Goal: Information Seeking & Learning: Learn about a topic

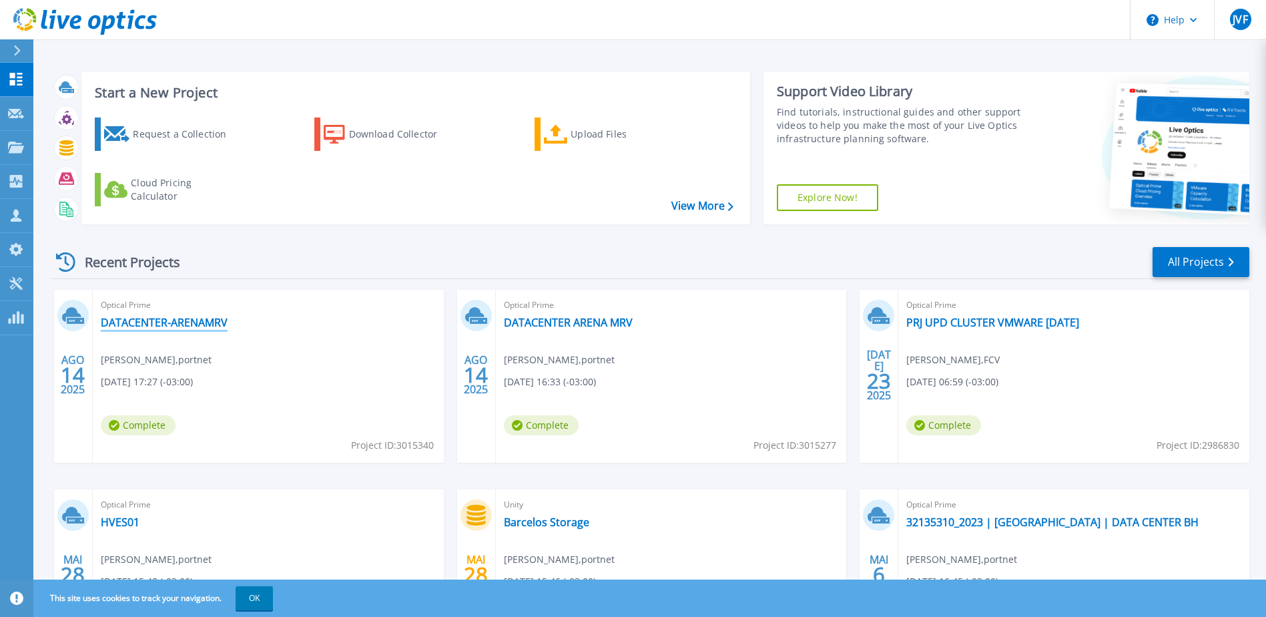
click at [143, 318] on link "DATACENTER-ARENAMRV" at bounding box center [164, 322] width 127 height 13
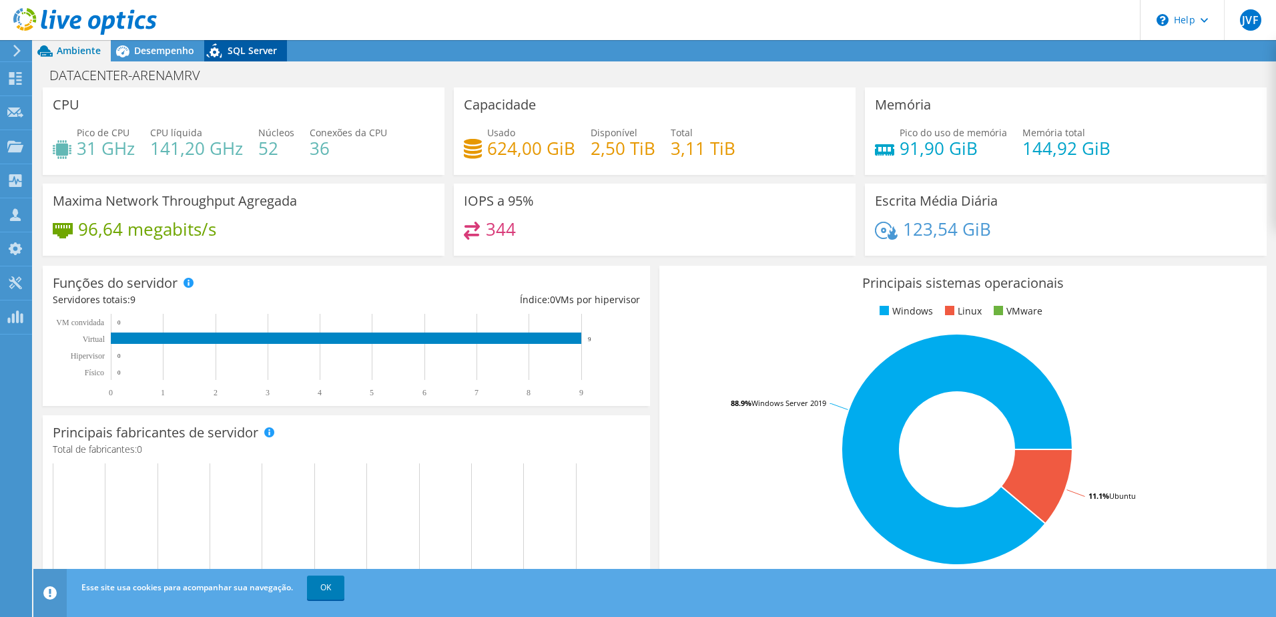
click at [246, 49] on span "SQL Server" at bounding box center [252, 50] width 49 height 13
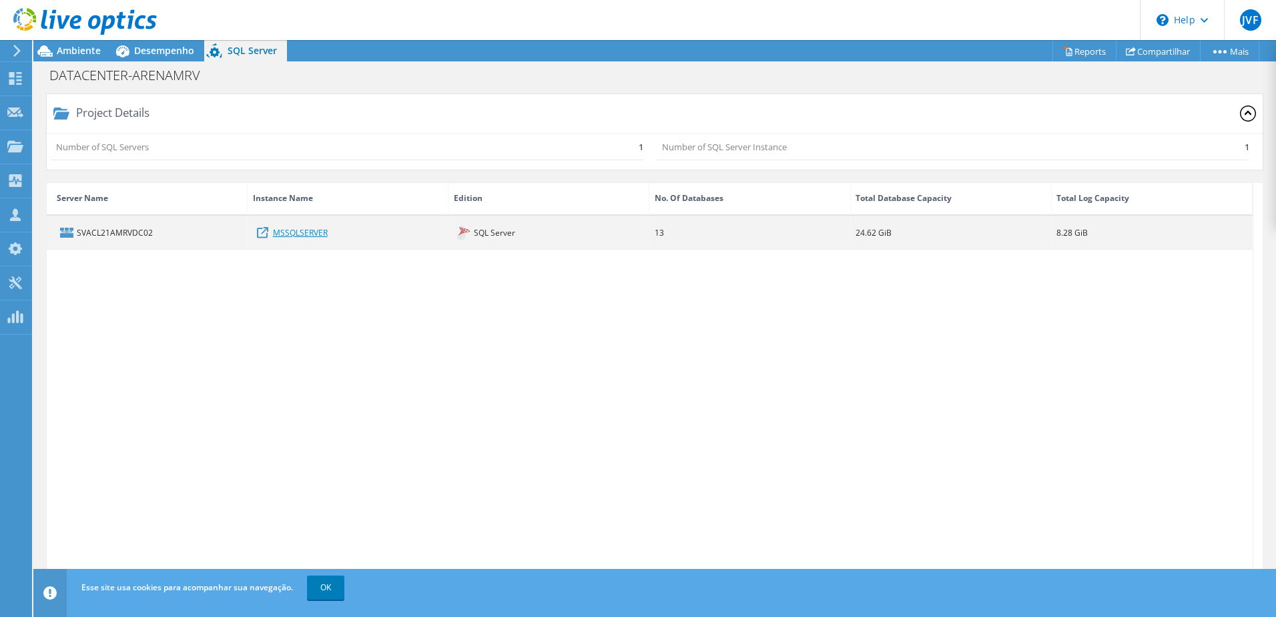
click at [274, 232] on link "MSSQLSERVER" at bounding box center [300, 232] width 55 height 15
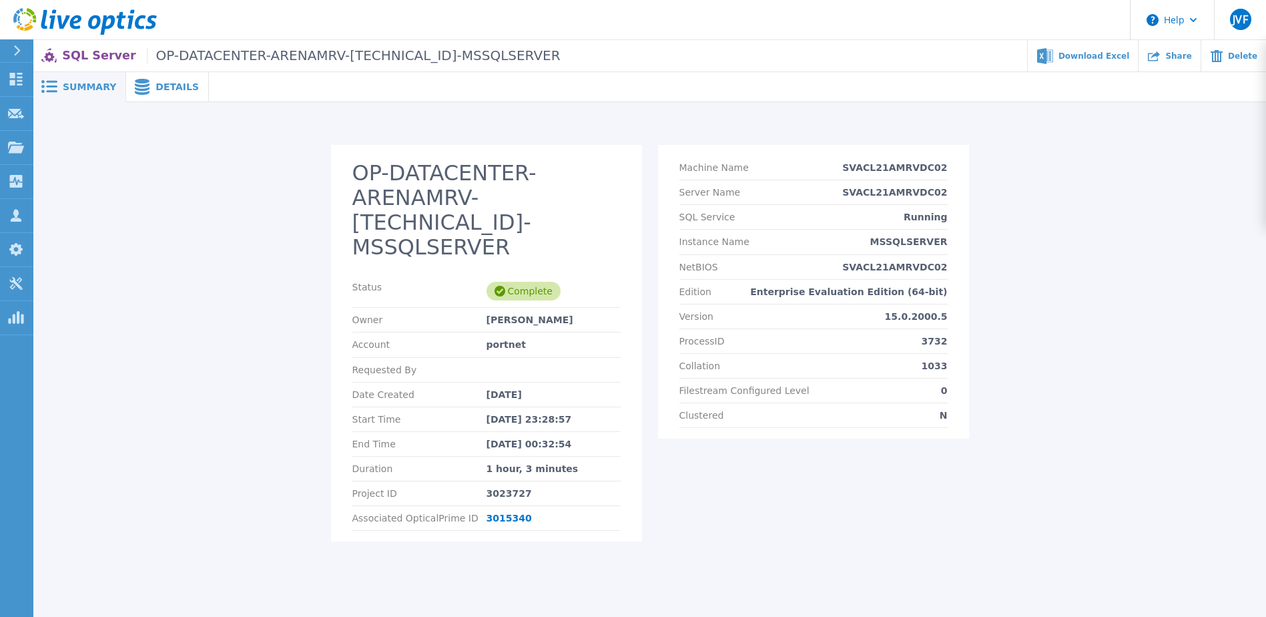
click at [164, 88] on span "Details" at bounding box center [177, 86] width 43 height 9
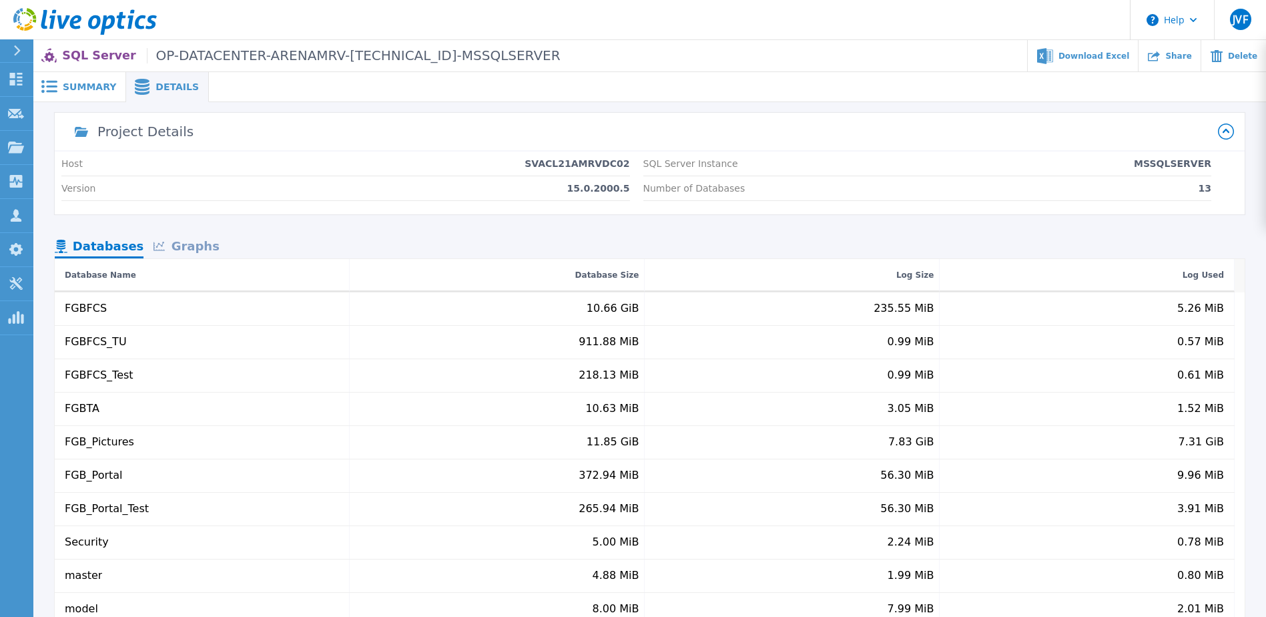
click at [199, 246] on div "Graphs" at bounding box center [185, 247] width 85 height 23
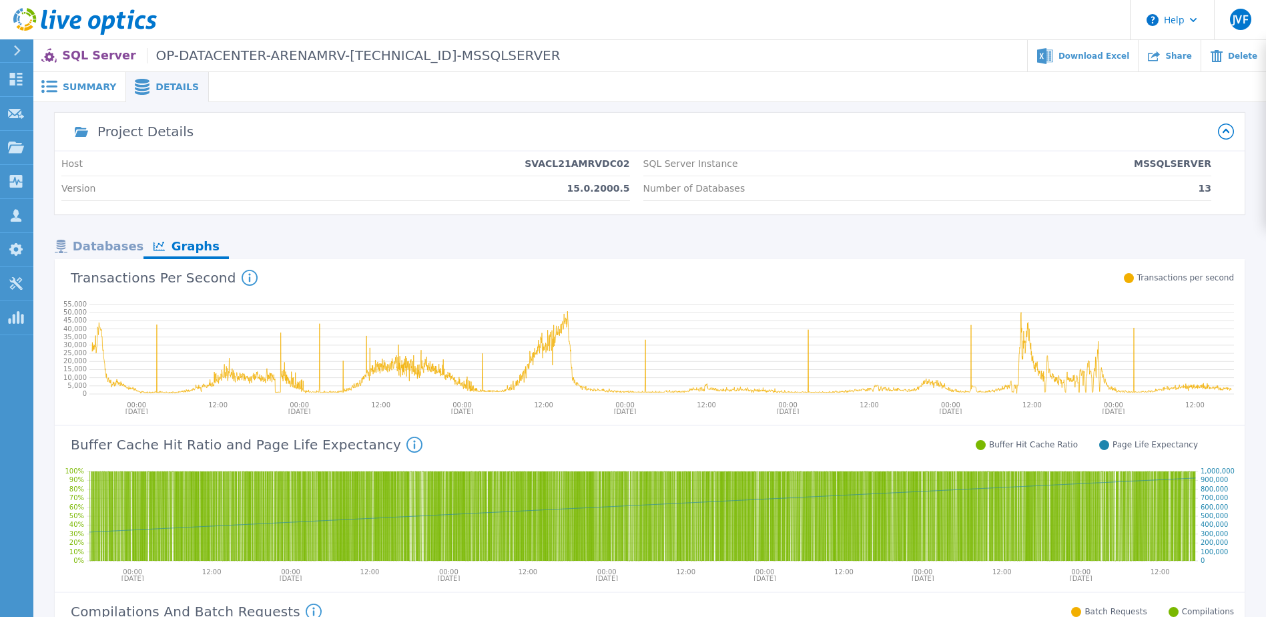
click at [67, 86] on span "Summary" at bounding box center [89, 86] width 53 height 9
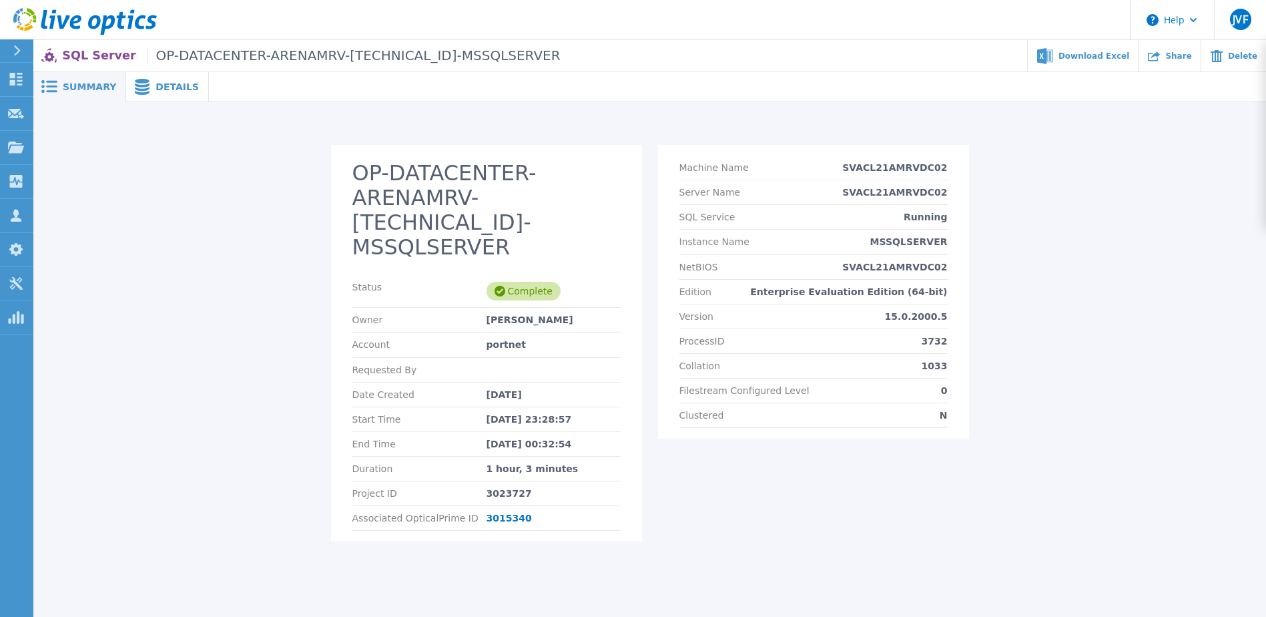
click at [135, 87] on icon at bounding box center [142, 87] width 16 height 16
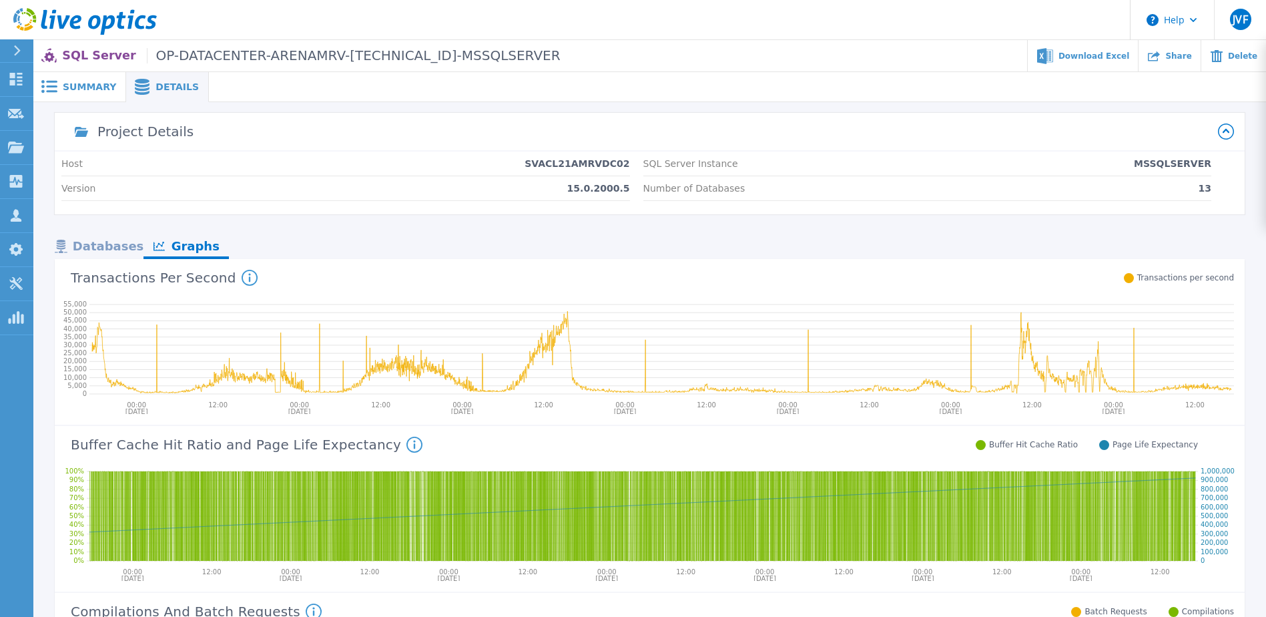
click at [93, 78] on div "Summary" at bounding box center [79, 87] width 93 height 30
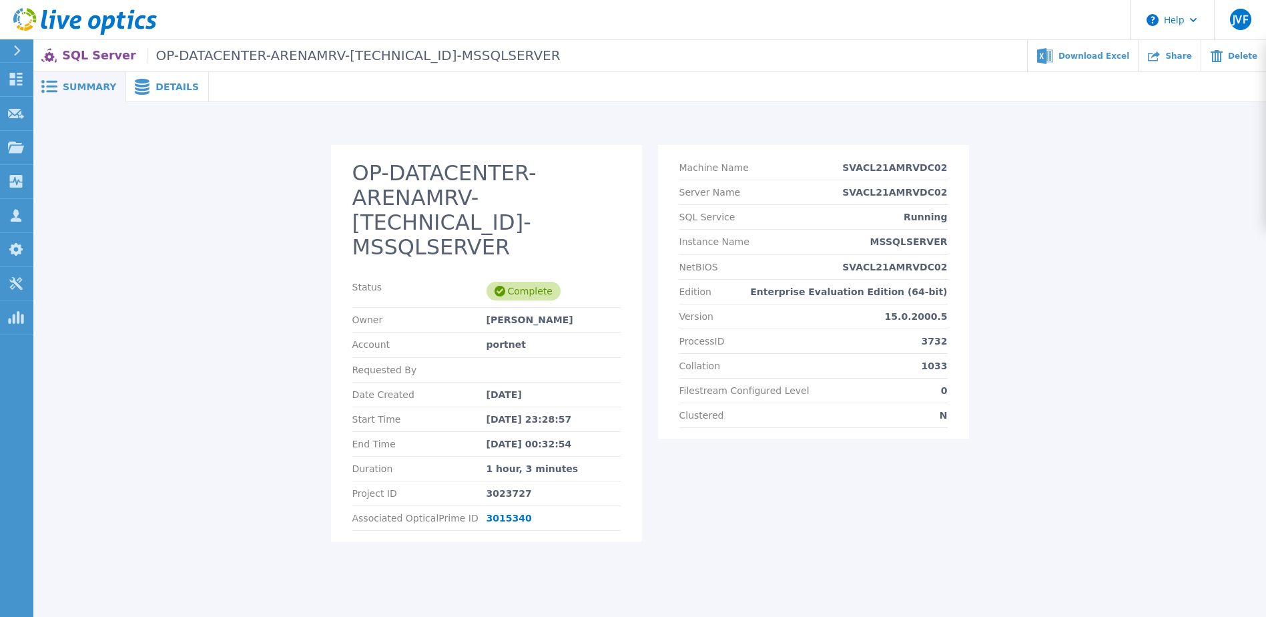
click at [158, 79] on div "Details" at bounding box center [167, 87] width 83 height 30
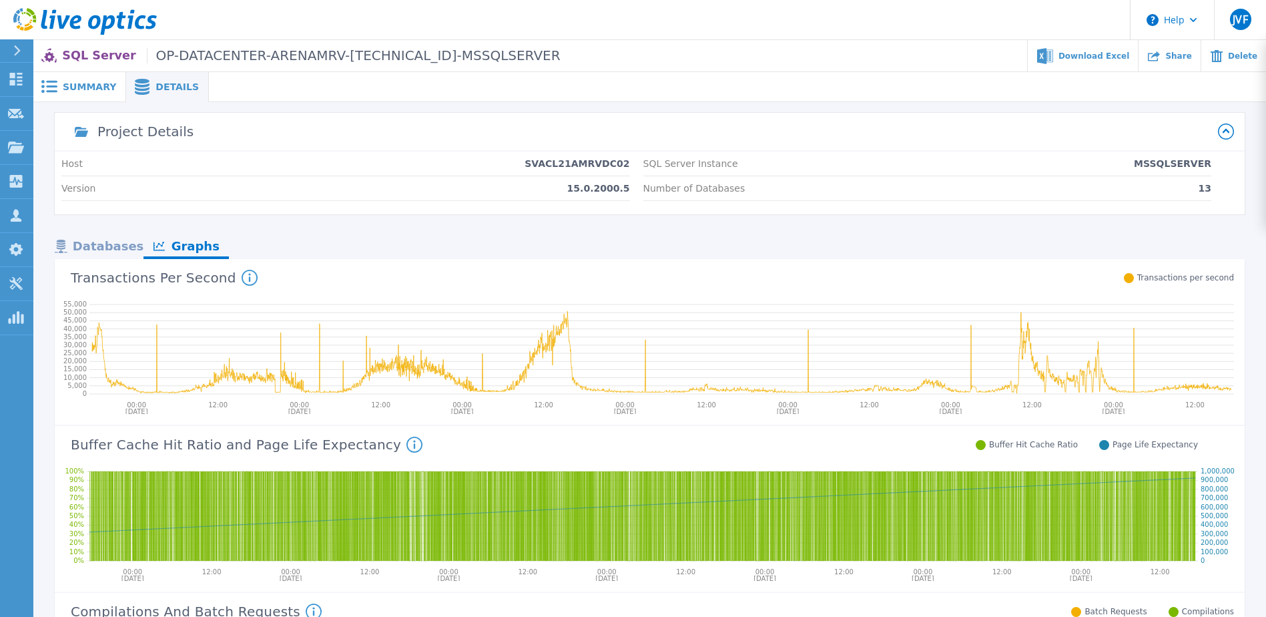
click at [167, 79] on div "Details" at bounding box center [167, 87] width 83 height 30
click at [61, 85] on span at bounding box center [47, 86] width 29 height 13
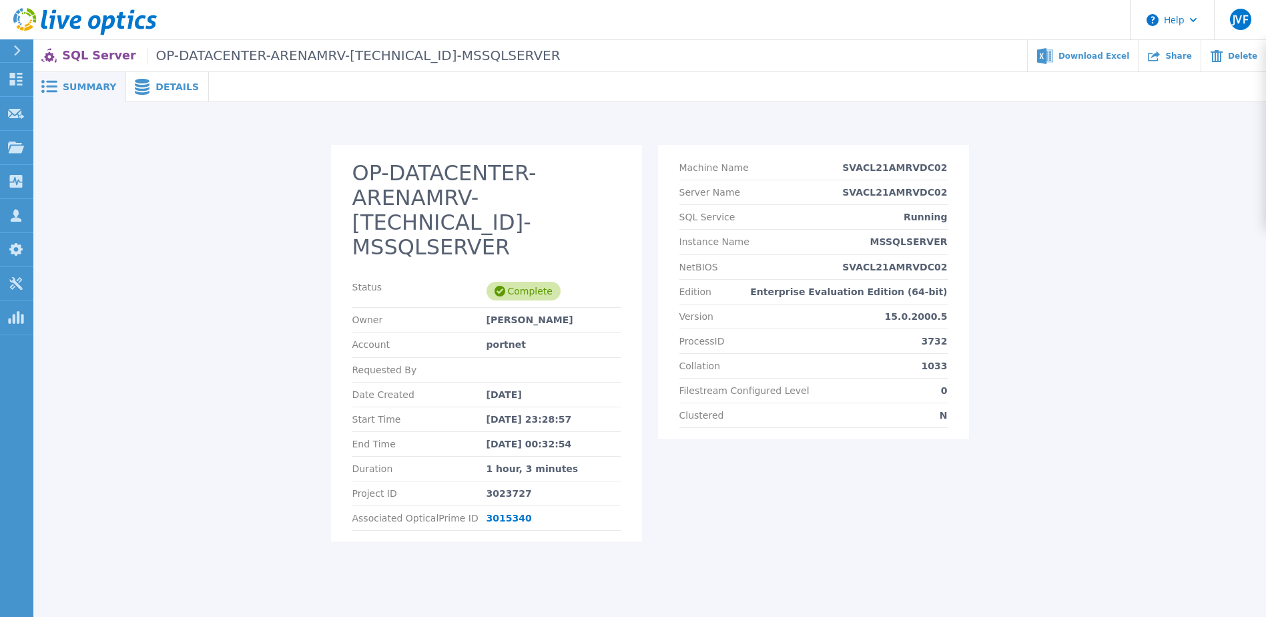
click at [193, 56] on span "OP-DATACENTER-ARENAMRV-[TECHNICAL_ID]-MSSQLSERVER" at bounding box center [354, 55] width 414 height 15
drag, startPoint x: 790, startPoint y: 282, endPoint x: 885, endPoint y: 278, distance: 94.9
click at [885, 278] on section "Machine Name SVACL21AMRVDC02 Server Name SVACL21AMRVDC02 SQL Service Running In…" at bounding box center [813, 292] width 311 height 294
click at [150, 95] on div "Details" at bounding box center [167, 87] width 83 height 30
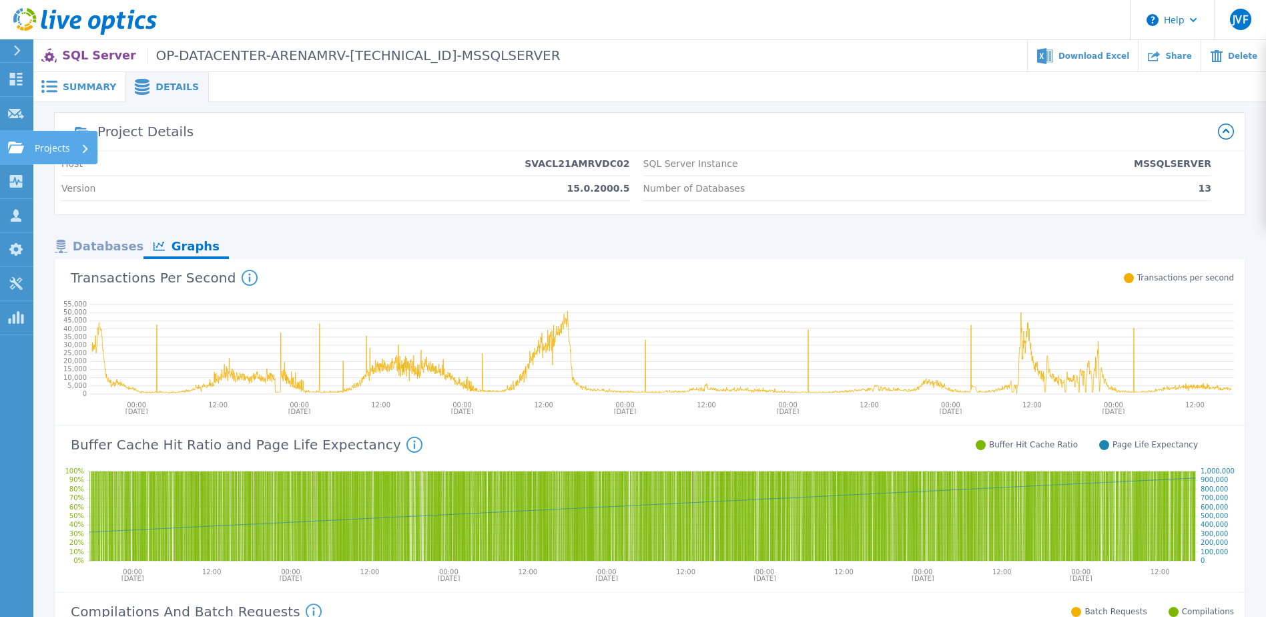
click at [12, 151] on icon at bounding box center [16, 146] width 16 height 11
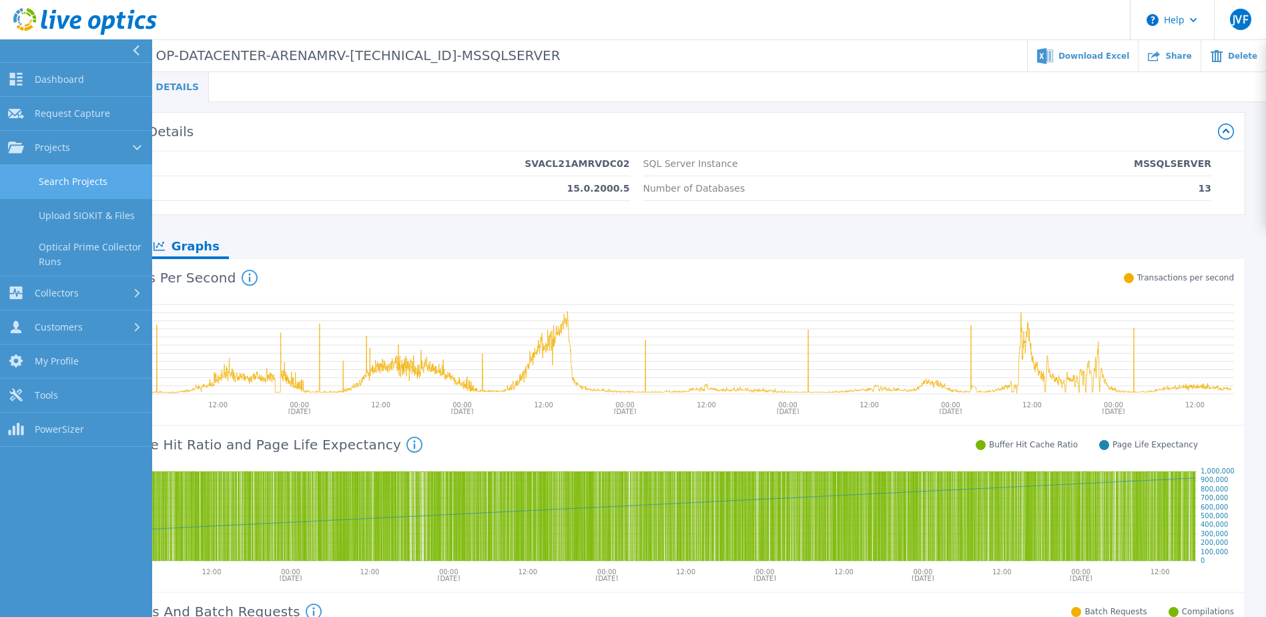
click at [41, 186] on link "Search Projects" at bounding box center [76, 182] width 152 height 34
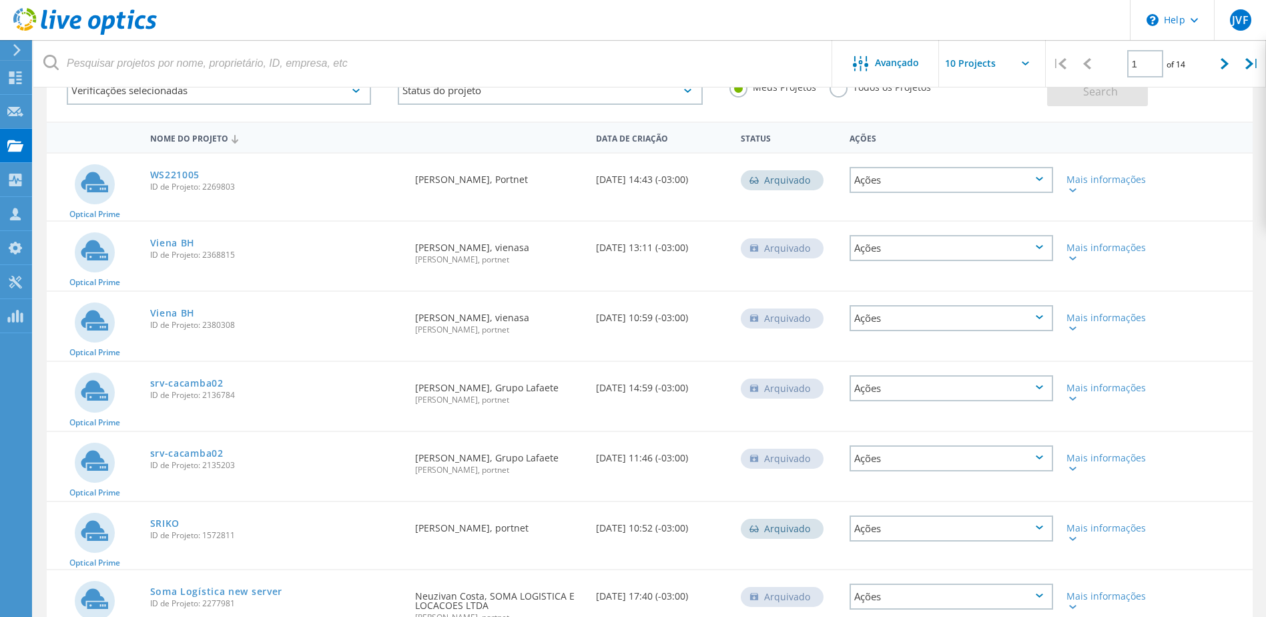
scroll to position [67, 0]
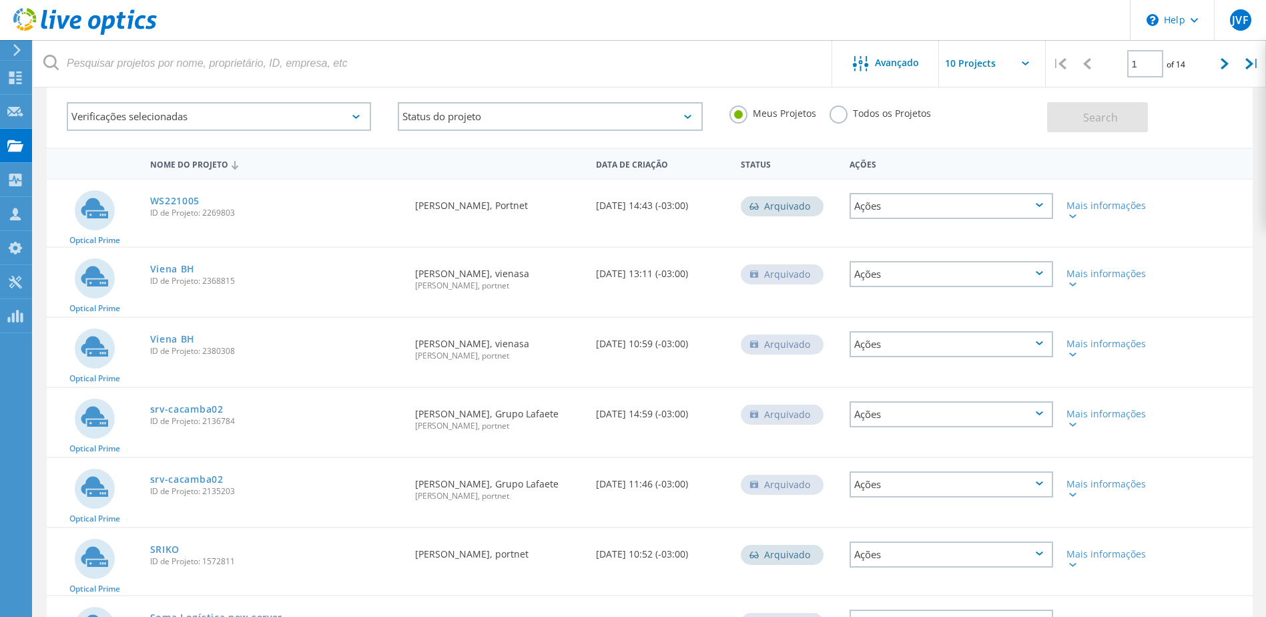
click at [836, 118] on label "Todos os Projetos" at bounding box center [880, 111] width 101 height 13
click at [0, 0] on input "Todos os Projetos" at bounding box center [0, 0] width 0 height 0
click at [1117, 127] on button "Search" at bounding box center [1097, 117] width 101 height 30
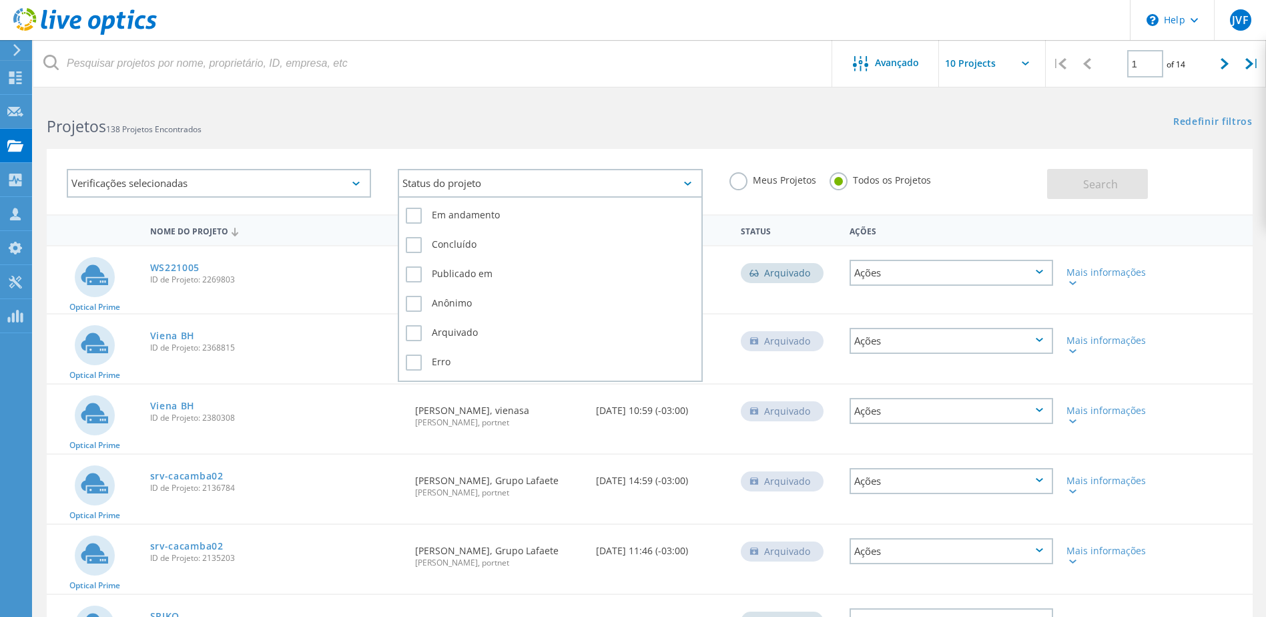
click at [514, 182] on div "Status do projeto" at bounding box center [550, 183] width 304 height 29
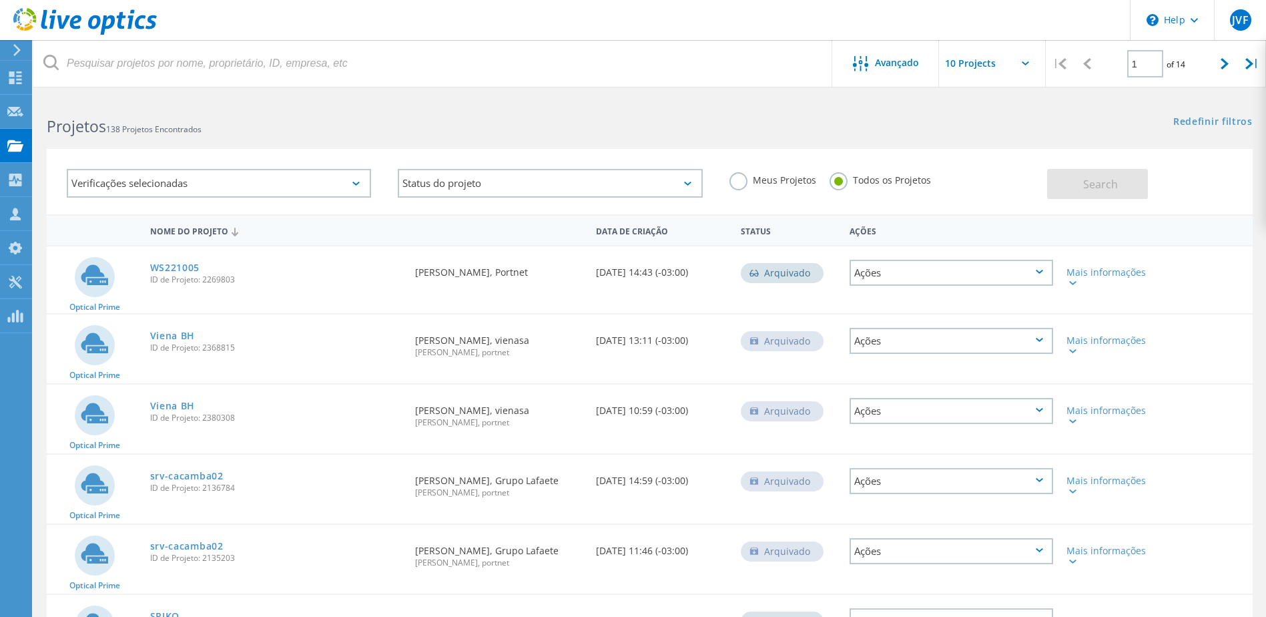
click at [446, 145] on div "Verificações selecionadas Status do projeto Em andamento Concluído Publicado em…" at bounding box center [649, 173] width 1233 height 82
click at [1195, 119] on link "Redefinir filtros" at bounding box center [1212, 122] width 79 height 11
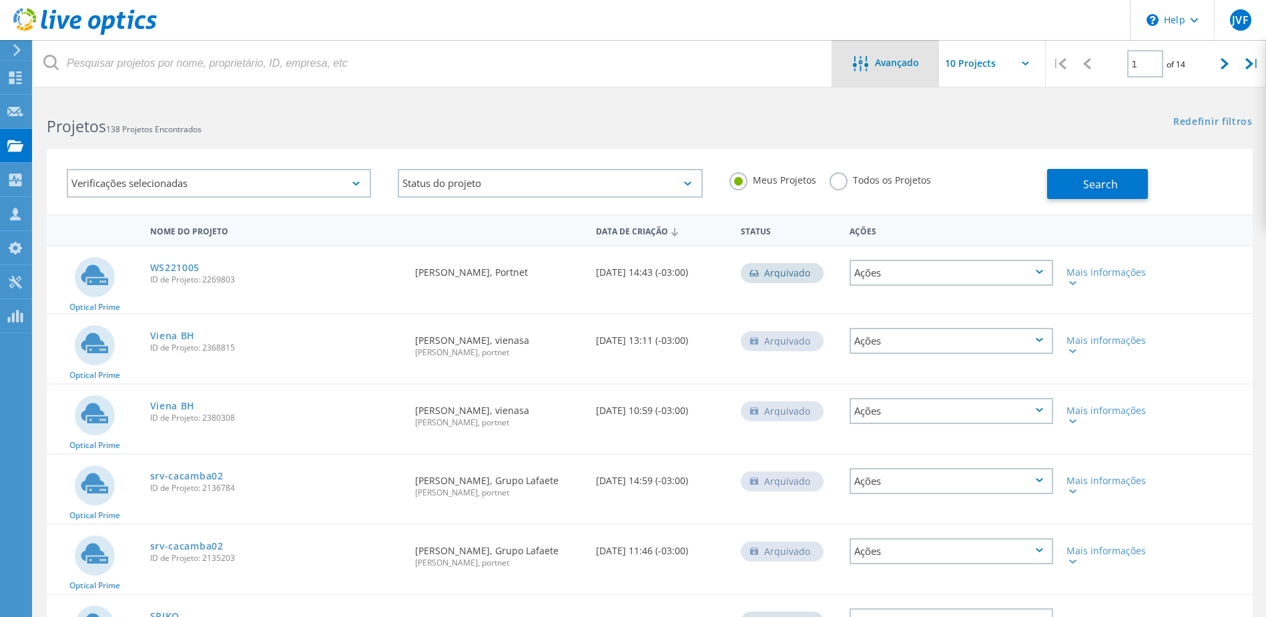
click at [883, 65] on span "Avançado" at bounding box center [897, 62] width 44 height 9
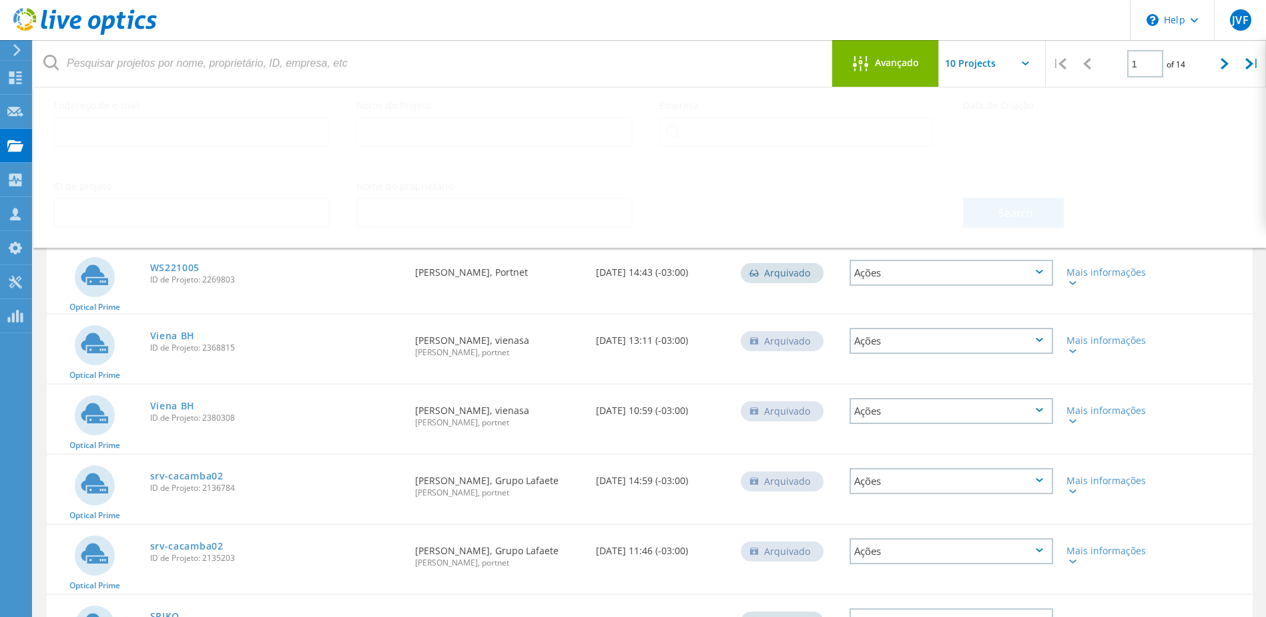
click at [1206, 69] on div "1 of 14" at bounding box center [1156, 58] width 110 height 37
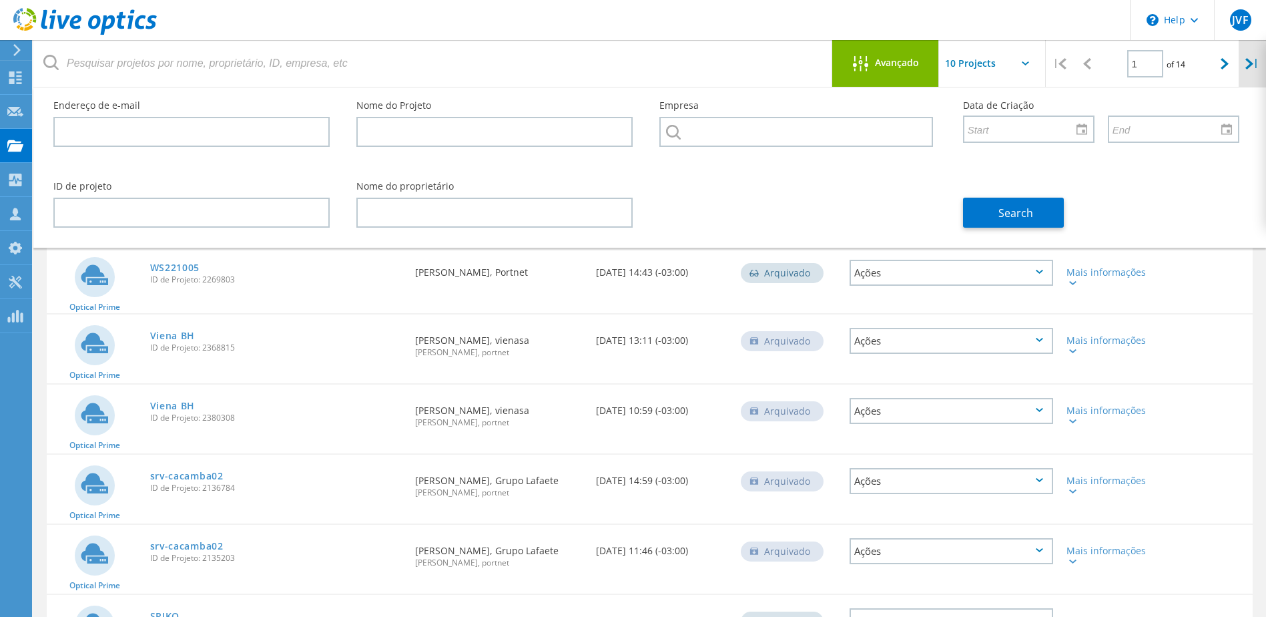
click at [1247, 61] on icon at bounding box center [1249, 63] width 8 height 11
type input "14"
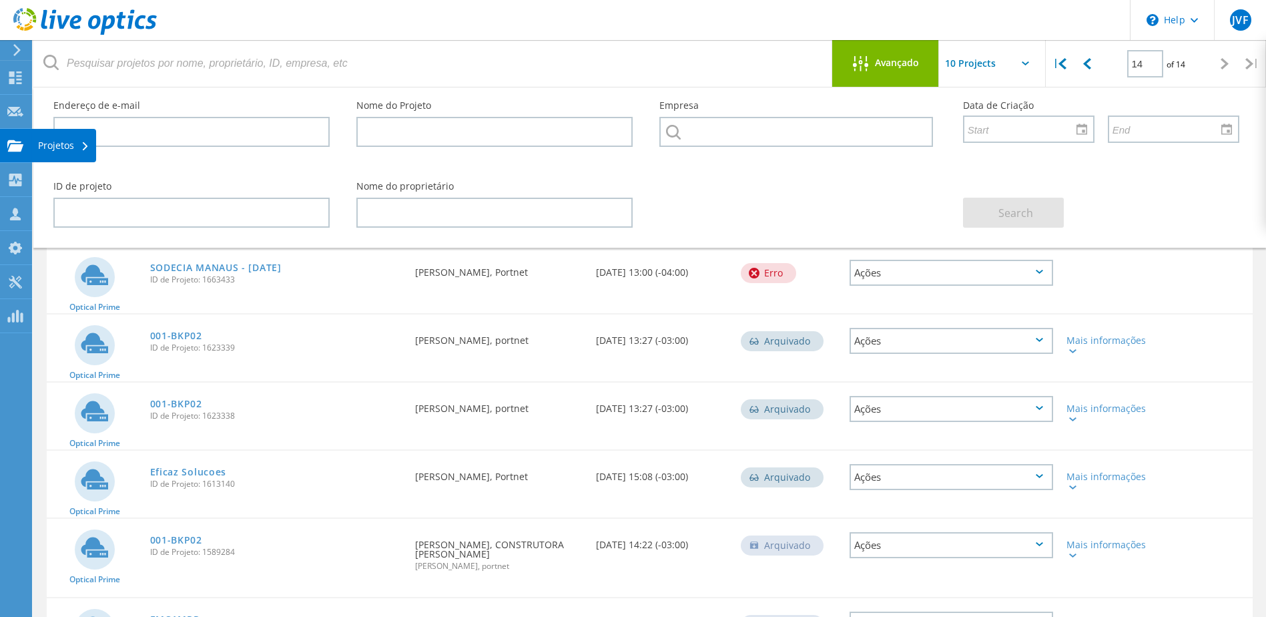
click at [22, 148] on icon at bounding box center [15, 145] width 16 height 13
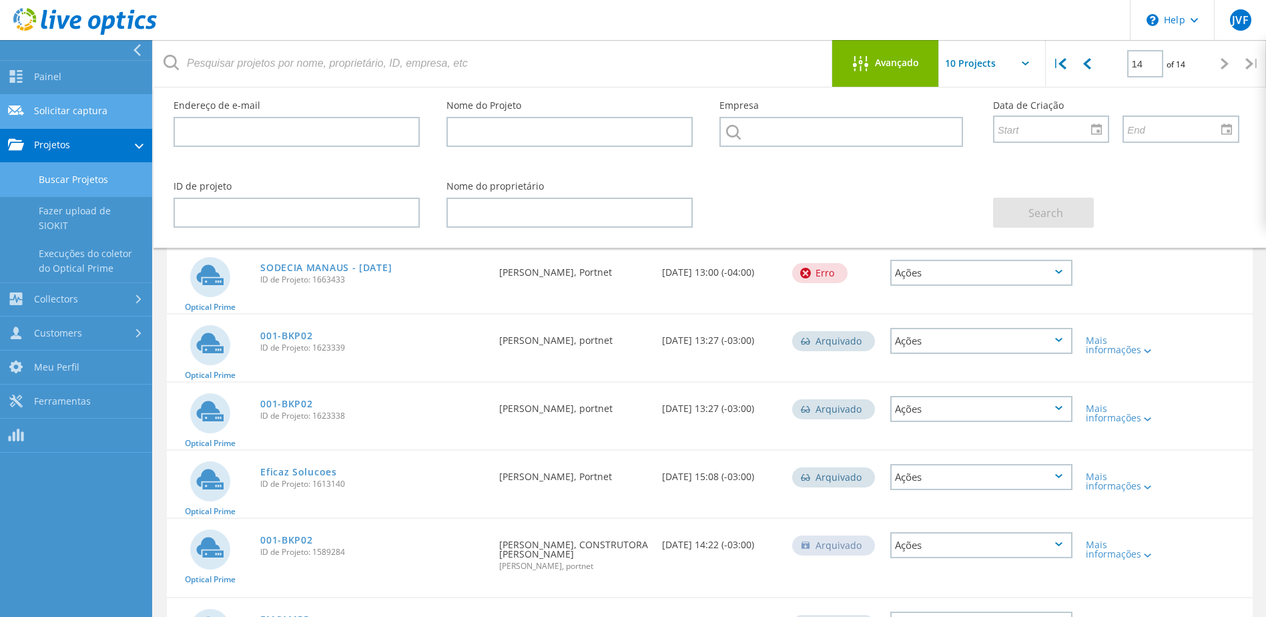
click at [39, 95] on link "Solicitar captura" at bounding box center [76, 112] width 152 height 34
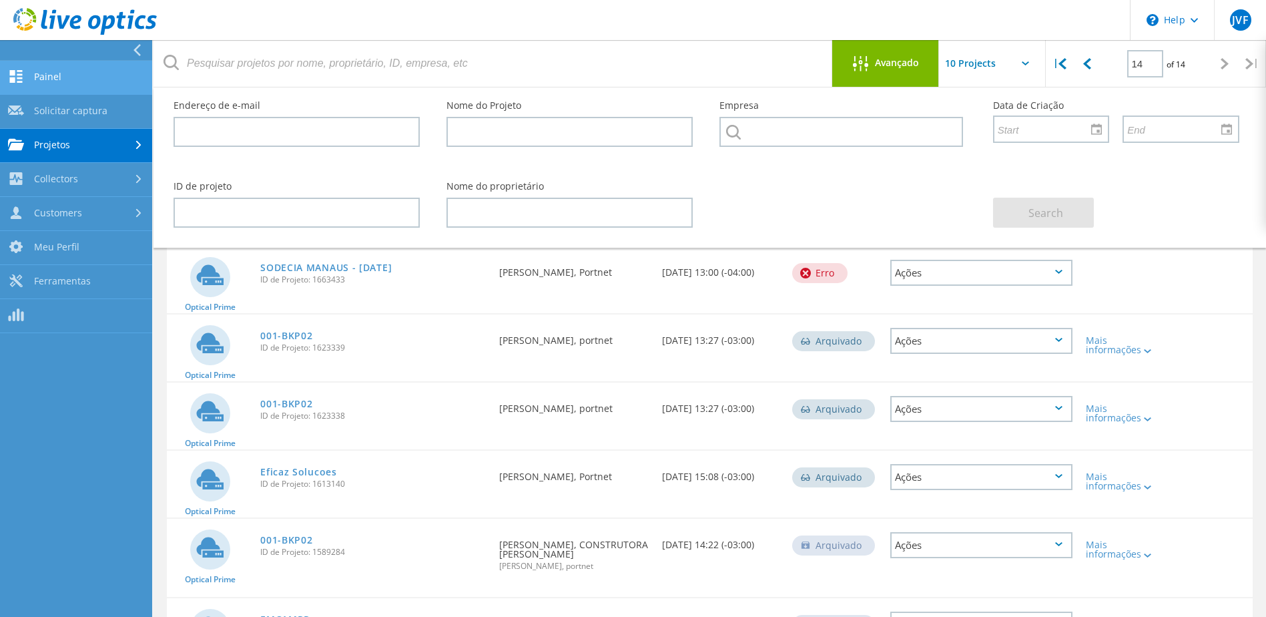
click at [41, 79] on link "Painel" at bounding box center [76, 78] width 152 height 34
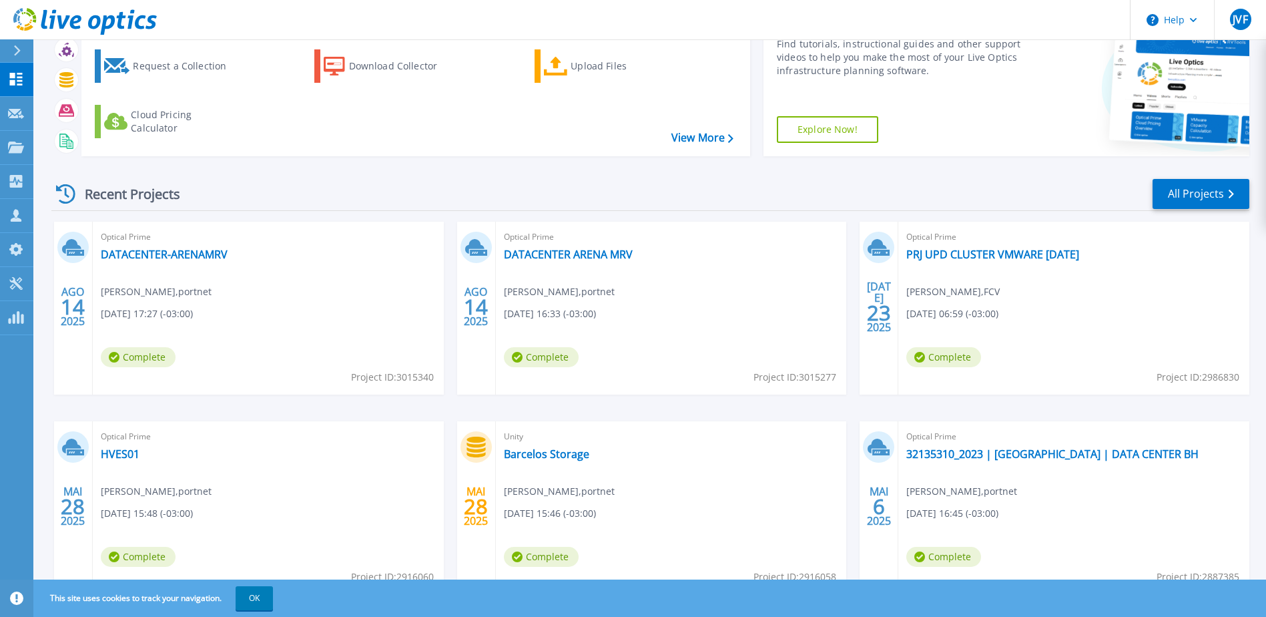
scroll to position [123, 0]
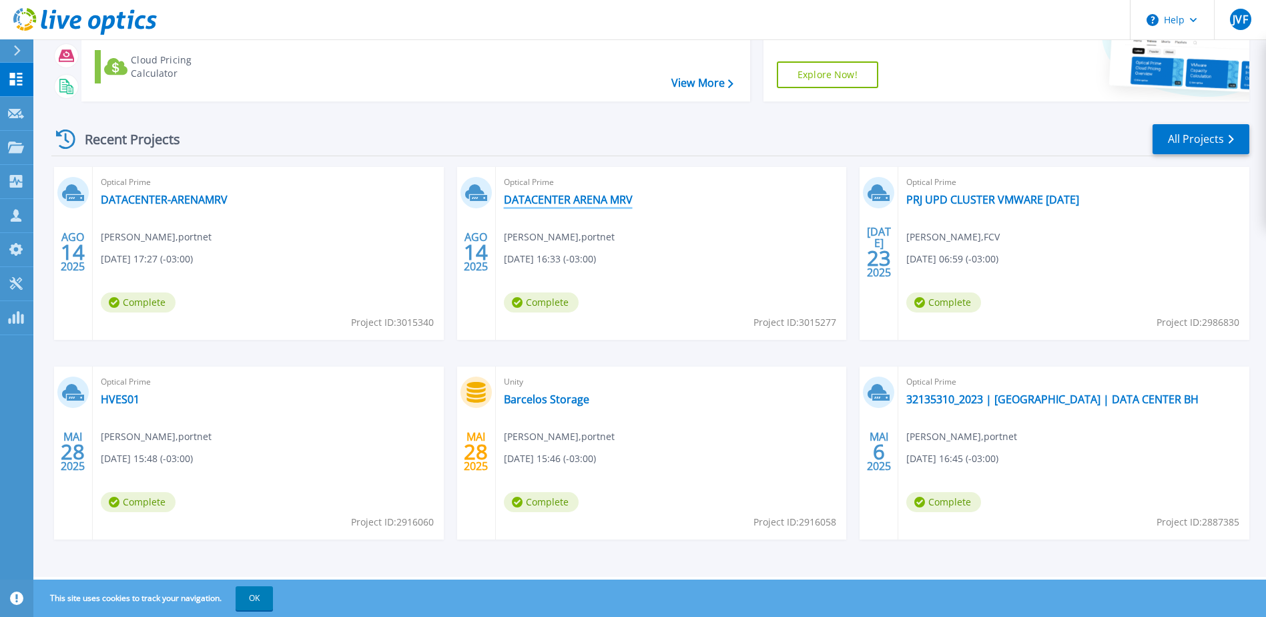
click at [551, 202] on link "DATACENTER ARENA MRV" at bounding box center [568, 199] width 129 height 13
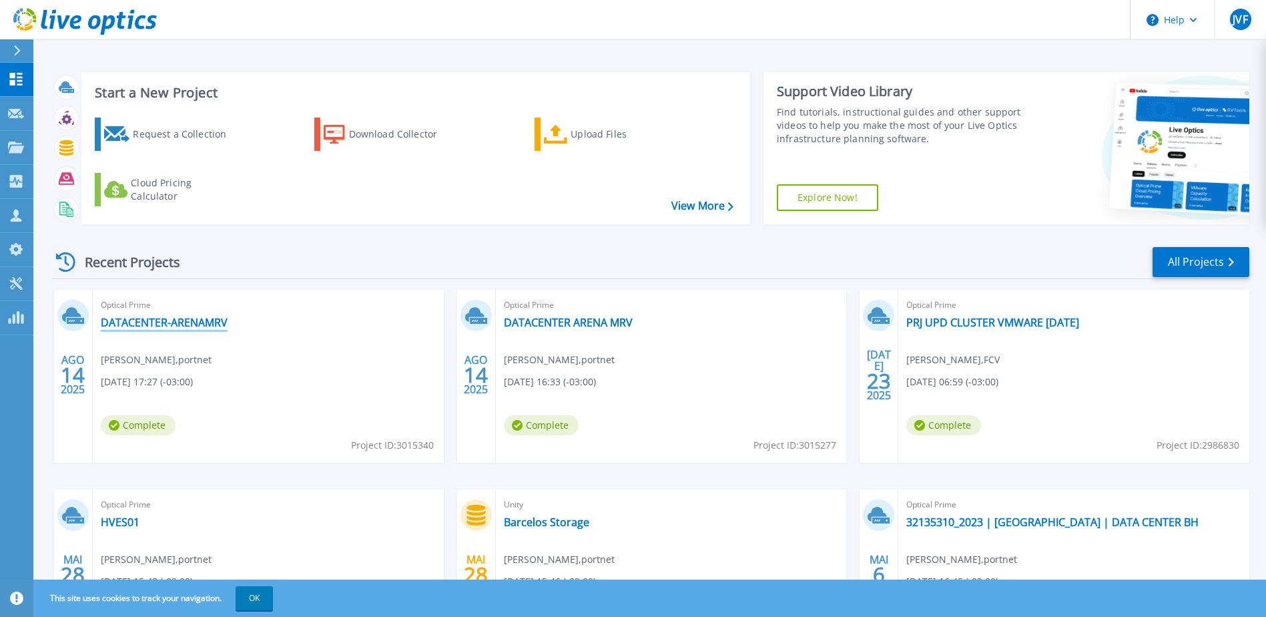
click at [184, 328] on link "DATACENTER-ARENAMRV" at bounding box center [164, 322] width 127 height 13
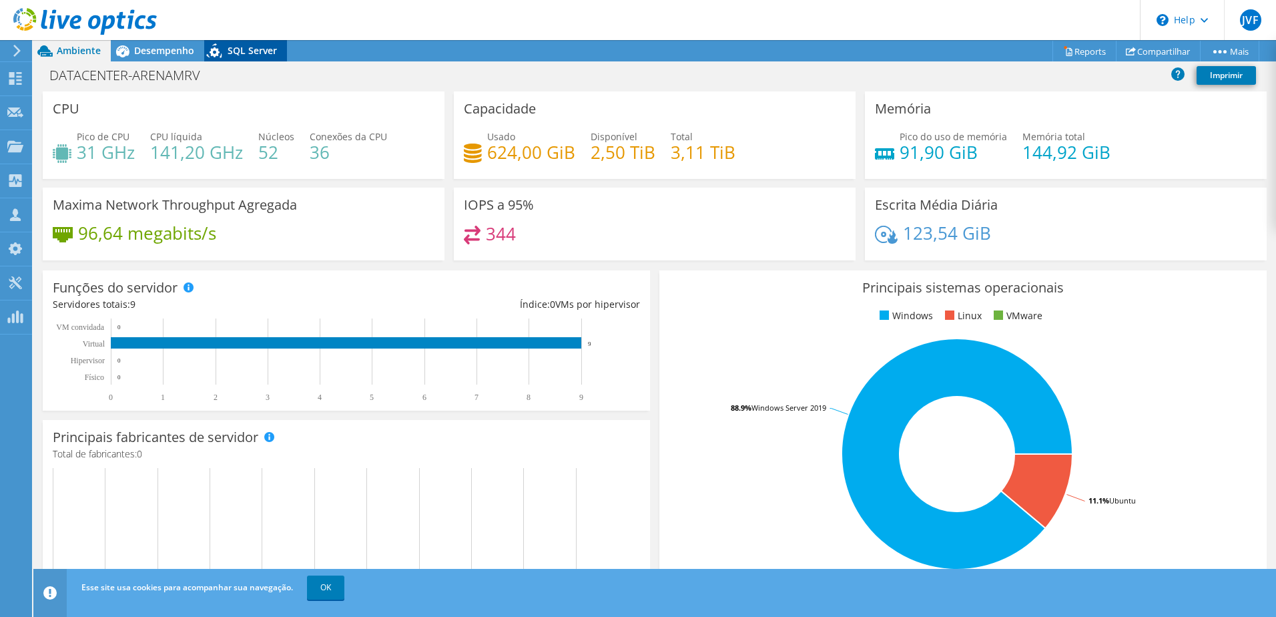
click at [248, 49] on span "SQL Server" at bounding box center [252, 50] width 49 height 13
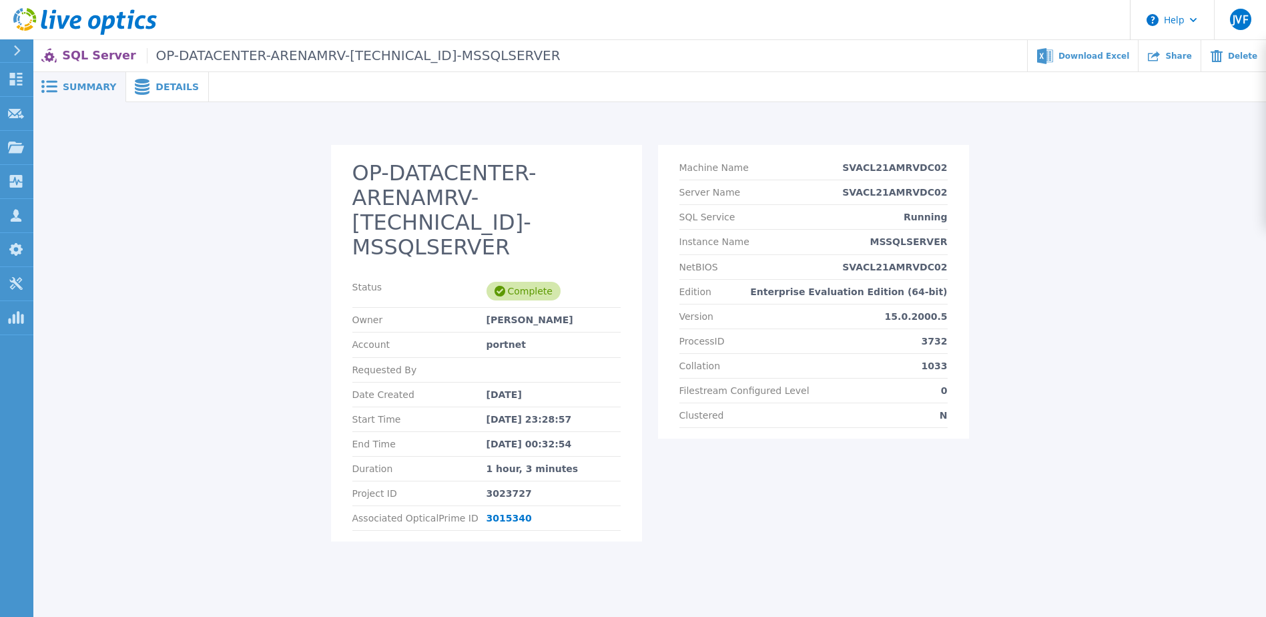
click at [166, 82] on span "Details" at bounding box center [177, 86] width 43 height 9
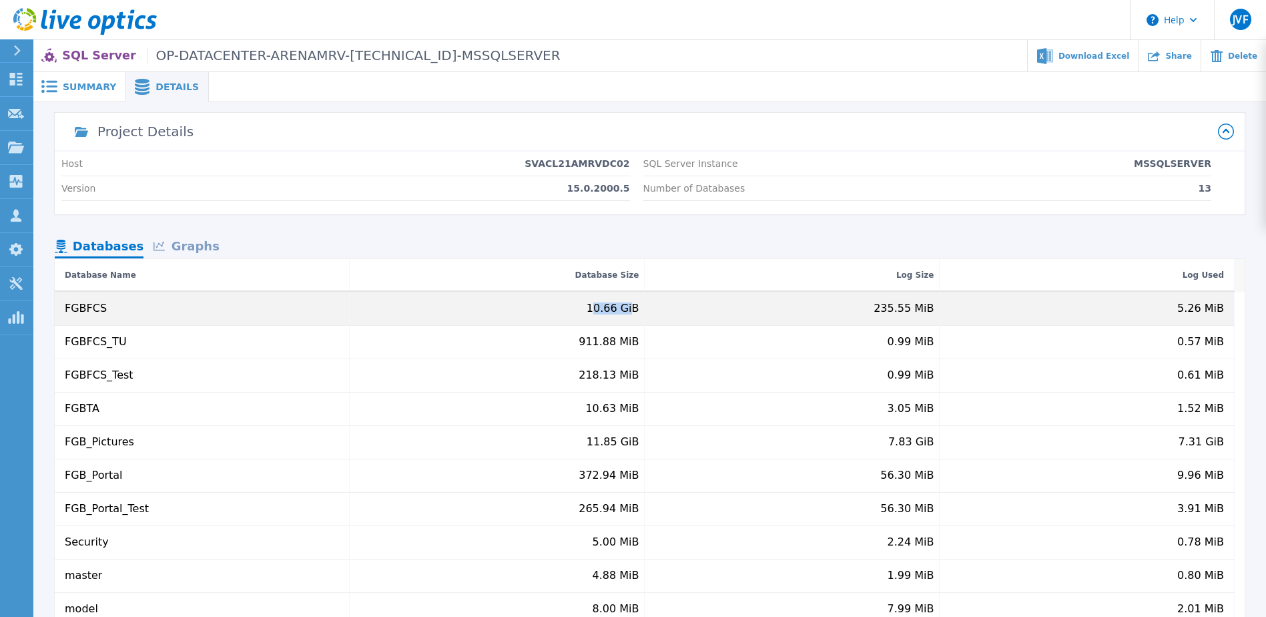
drag, startPoint x: 599, startPoint y: 306, endPoint x: 637, endPoint y: 306, distance: 38.0
click at [637, 306] on div "10.66 GiB" at bounding box center [613, 308] width 53 height 12
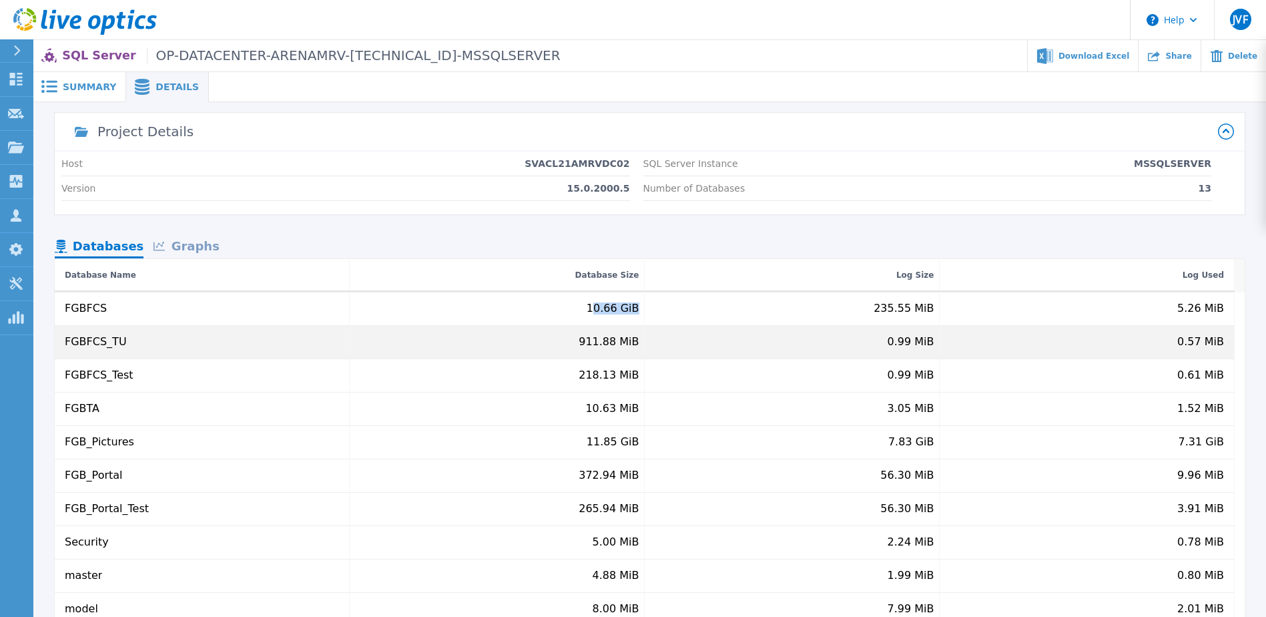
scroll to position [52, 0]
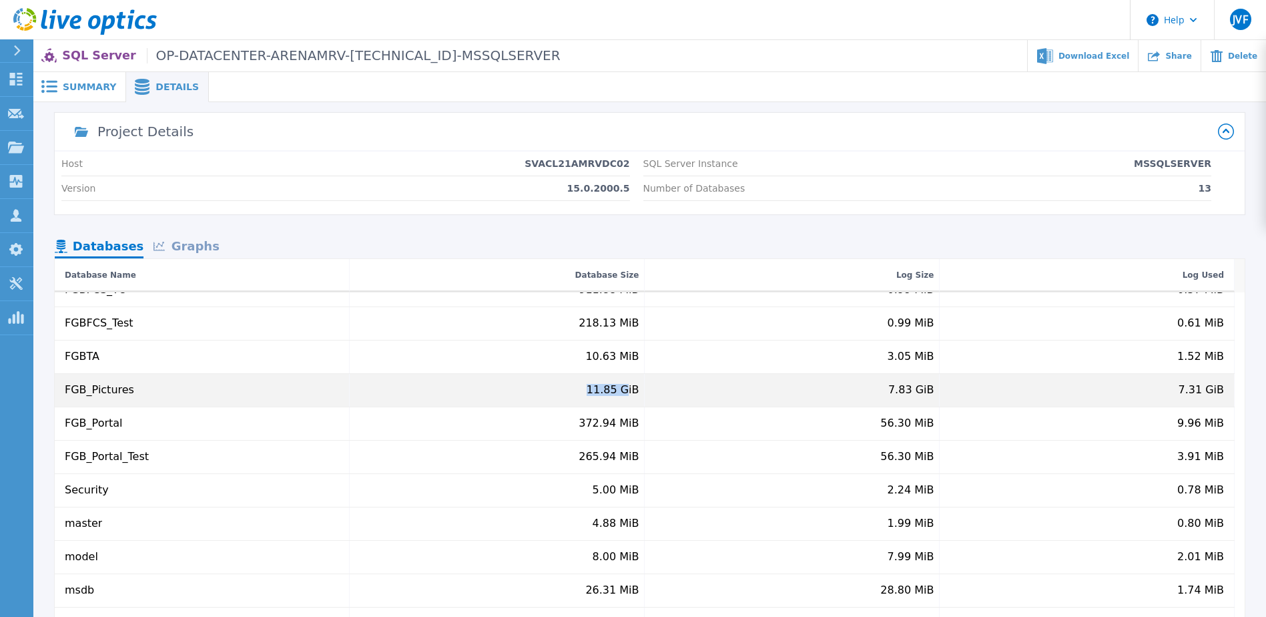
drag, startPoint x: 593, startPoint y: 387, endPoint x: 629, endPoint y: 387, distance: 36.0
click at [629, 387] on div "11.85 GiB" at bounding box center [497, 390] width 295 height 33
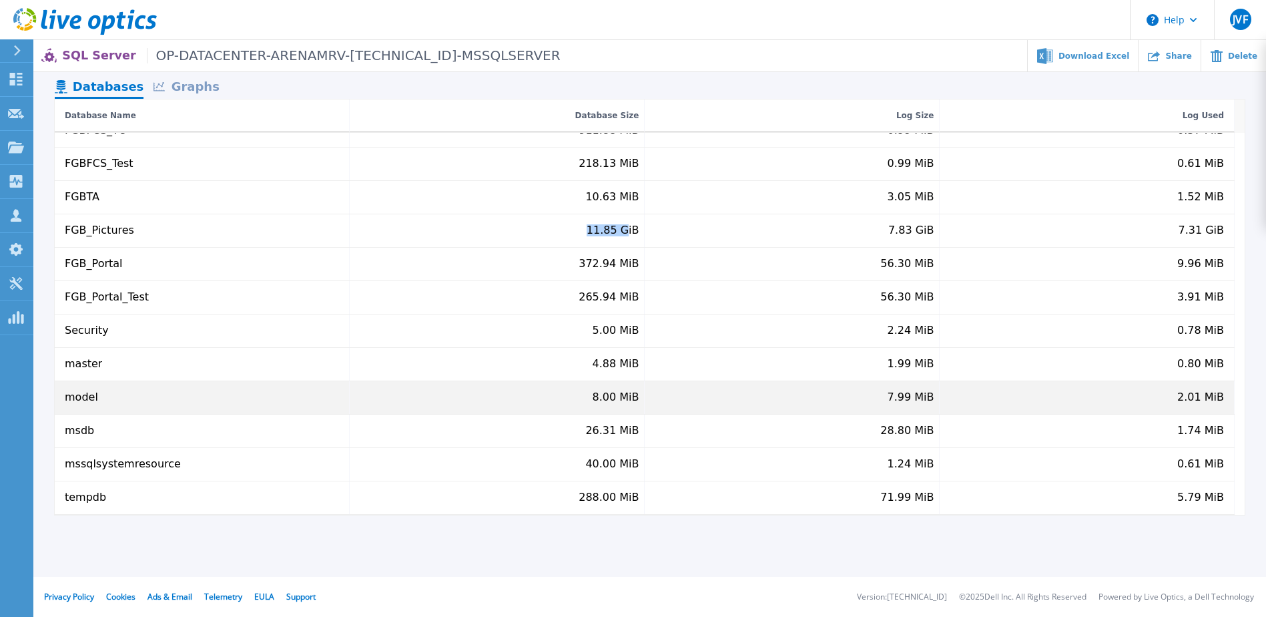
scroll to position [0, 0]
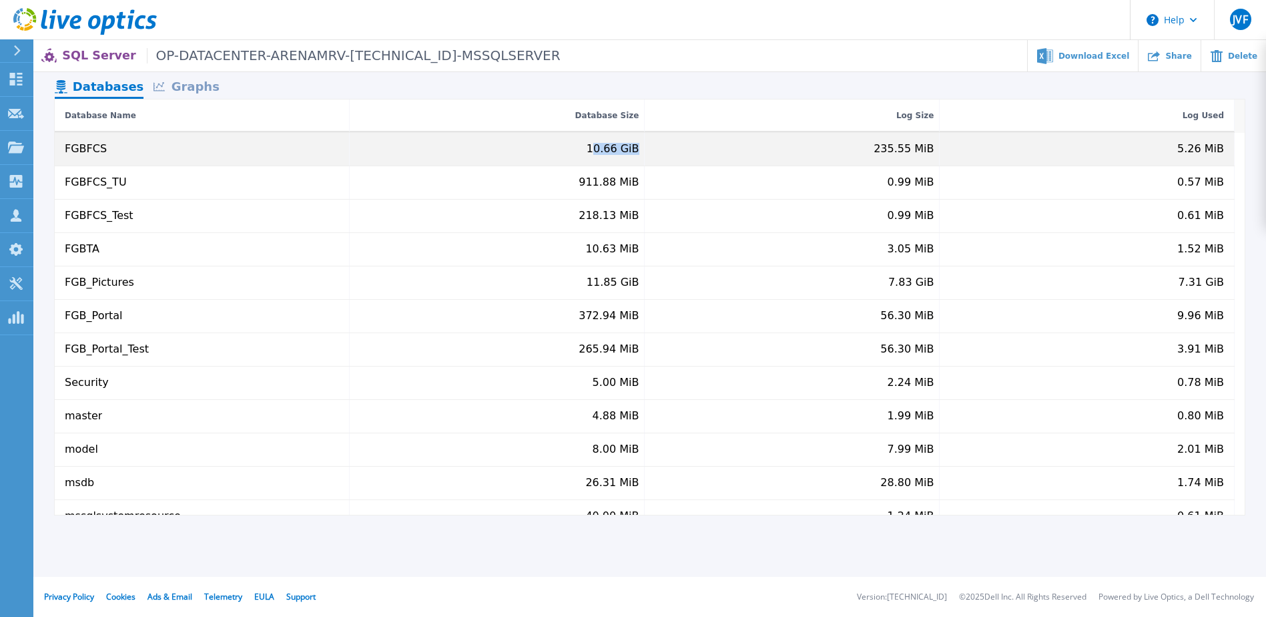
drag, startPoint x: 603, startPoint y: 154, endPoint x: 639, endPoint y: 149, distance: 36.4
click at [639, 149] on div "10.66 GiB" at bounding box center [497, 149] width 295 height 33
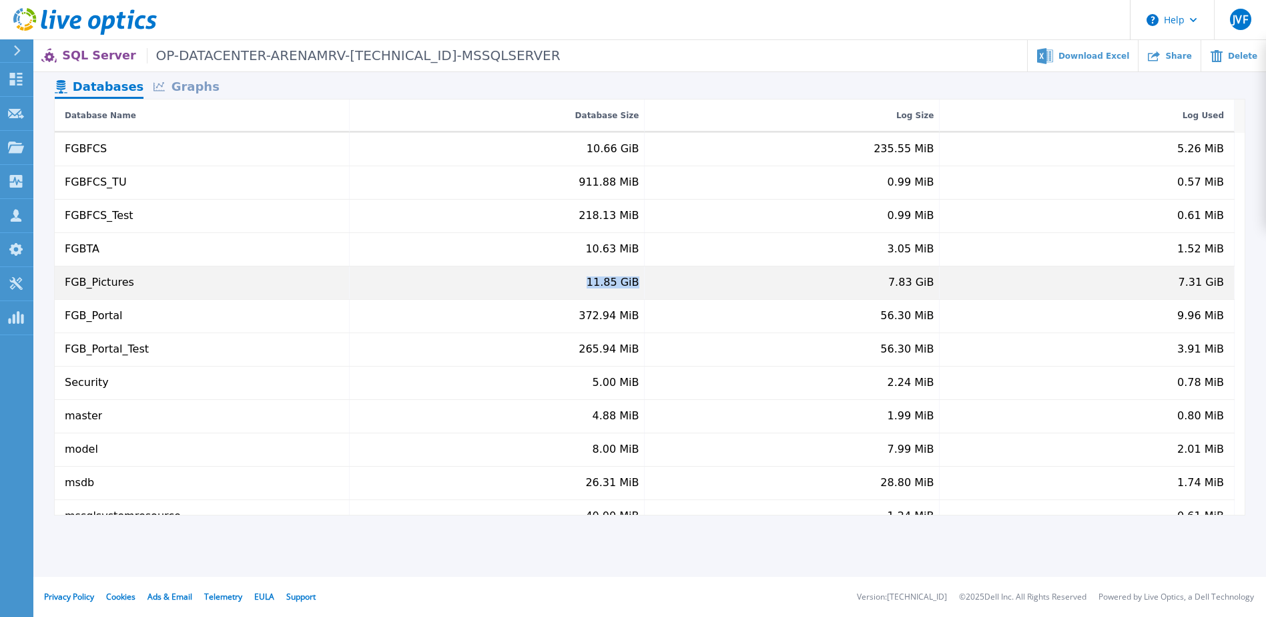
drag, startPoint x: 591, startPoint y: 282, endPoint x: 638, endPoint y: 281, distance: 46.7
click at [638, 281] on div "11.85 GiB" at bounding box center [497, 282] width 295 height 33
drag, startPoint x: 1185, startPoint y: 288, endPoint x: 1227, endPoint y: 287, distance: 41.4
click at [1227, 287] on div "7.31 GiB" at bounding box center [1087, 282] width 295 height 33
drag, startPoint x: 894, startPoint y: 287, endPoint x: 936, endPoint y: 285, distance: 41.4
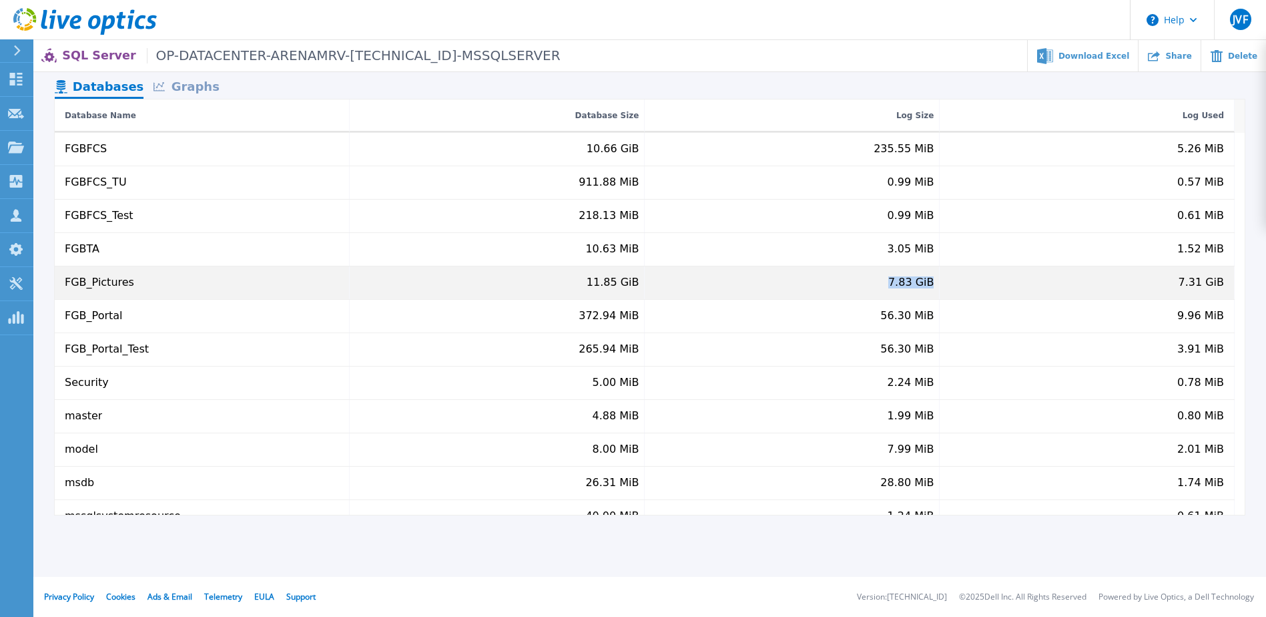
click at [936, 285] on div "7.83 GiB" at bounding box center [792, 282] width 295 height 33
